Goal: Transaction & Acquisition: Download file/media

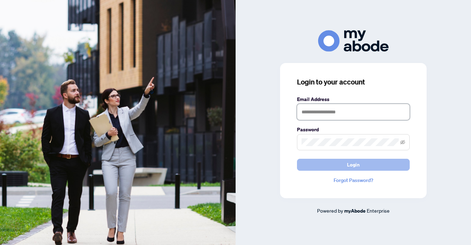
type input "**********"
click at [355, 163] on span "Login" at bounding box center [353, 164] width 13 height 11
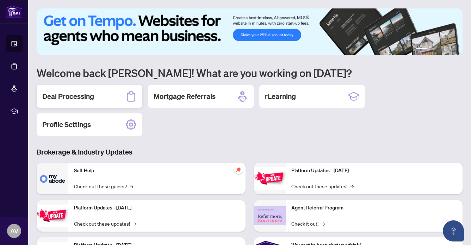
click at [84, 96] on h2 "Deal Processing" at bounding box center [68, 97] width 52 height 10
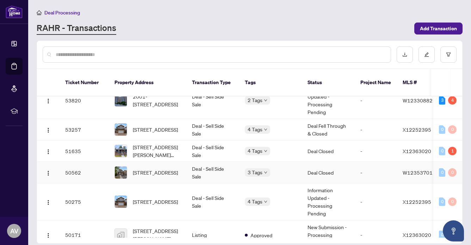
scroll to position [90, 0]
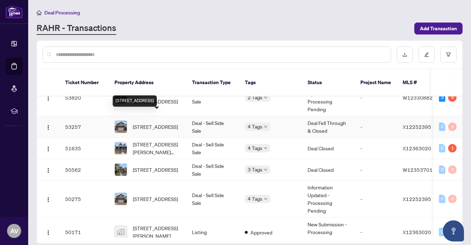
click at [152, 123] on span "[STREET_ADDRESS]" at bounding box center [155, 127] width 45 height 8
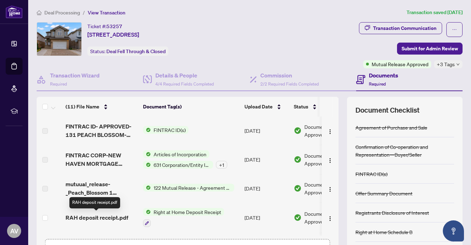
click at [107, 216] on span "RAH deposit receipt.pdf" at bounding box center [97, 218] width 63 height 8
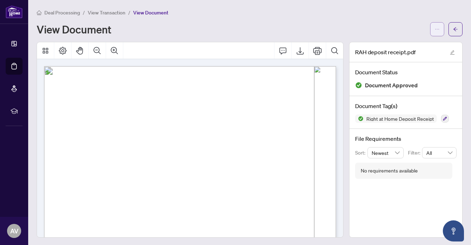
click at [436, 28] on icon "ellipsis" at bounding box center [437, 29] width 5 height 5
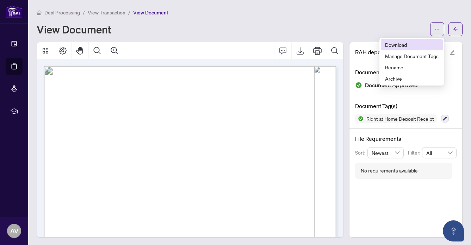
click at [391, 42] on span "Download" at bounding box center [412, 45] width 54 height 8
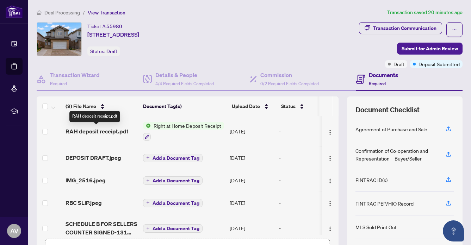
click at [112, 130] on span "RAH deposit receipt.pdf" at bounding box center [97, 131] width 63 height 8
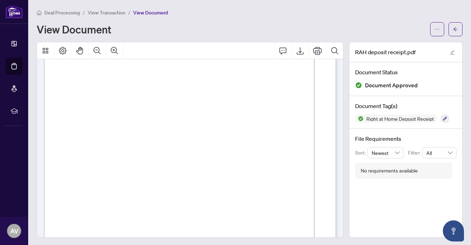
scroll to position [61, 0]
click at [436, 29] on icon "ellipsis" at bounding box center [437, 29] width 5 height 5
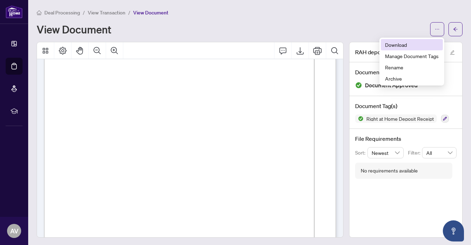
click at [392, 39] on li "Download" at bounding box center [412, 44] width 62 height 11
